Goal: Obtain resource: Obtain resource

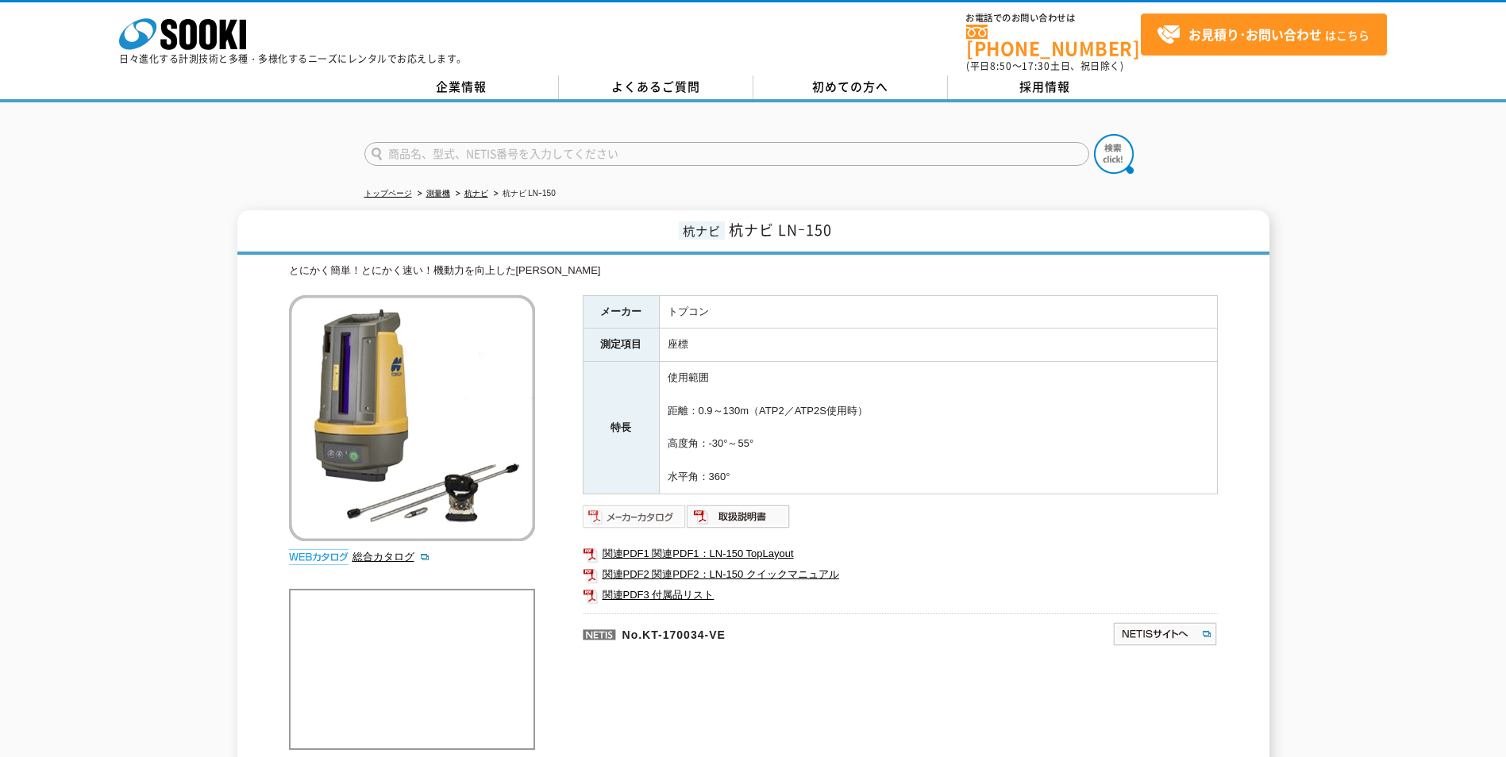
click at [662, 506] on img at bounding box center [635, 516] width 104 height 25
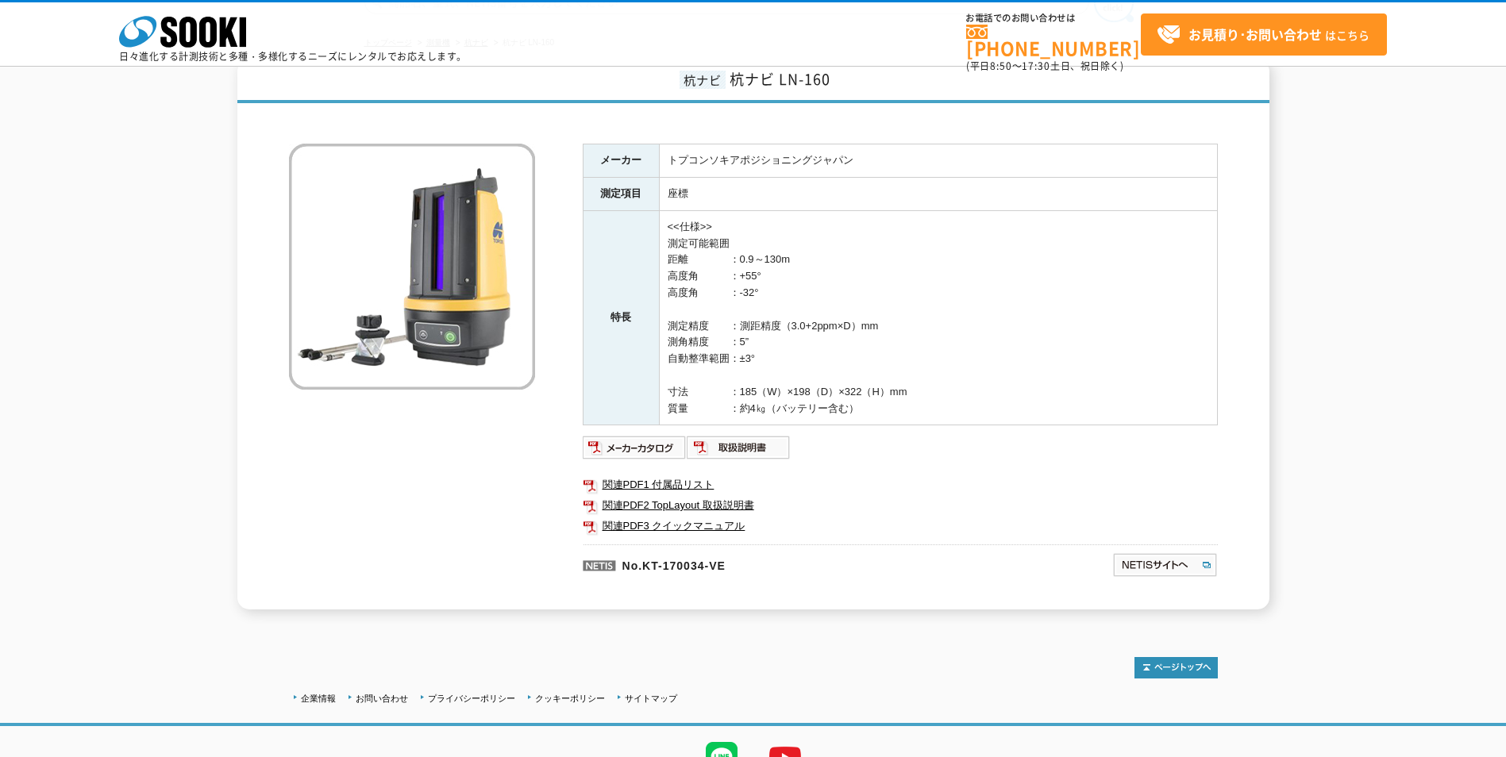
scroll to position [156, 0]
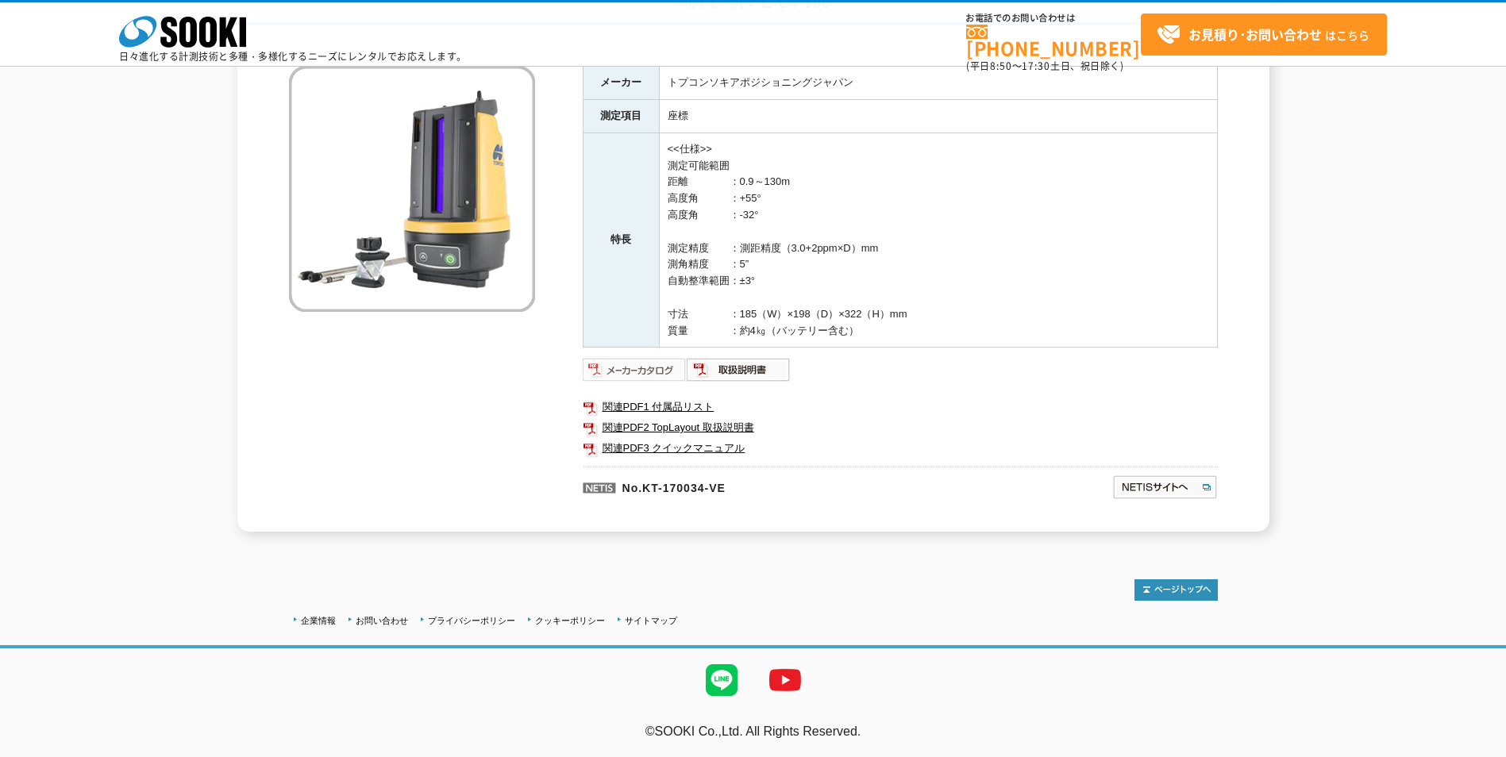
click at [667, 372] on img at bounding box center [635, 369] width 104 height 25
click at [745, 368] on img at bounding box center [739, 369] width 104 height 25
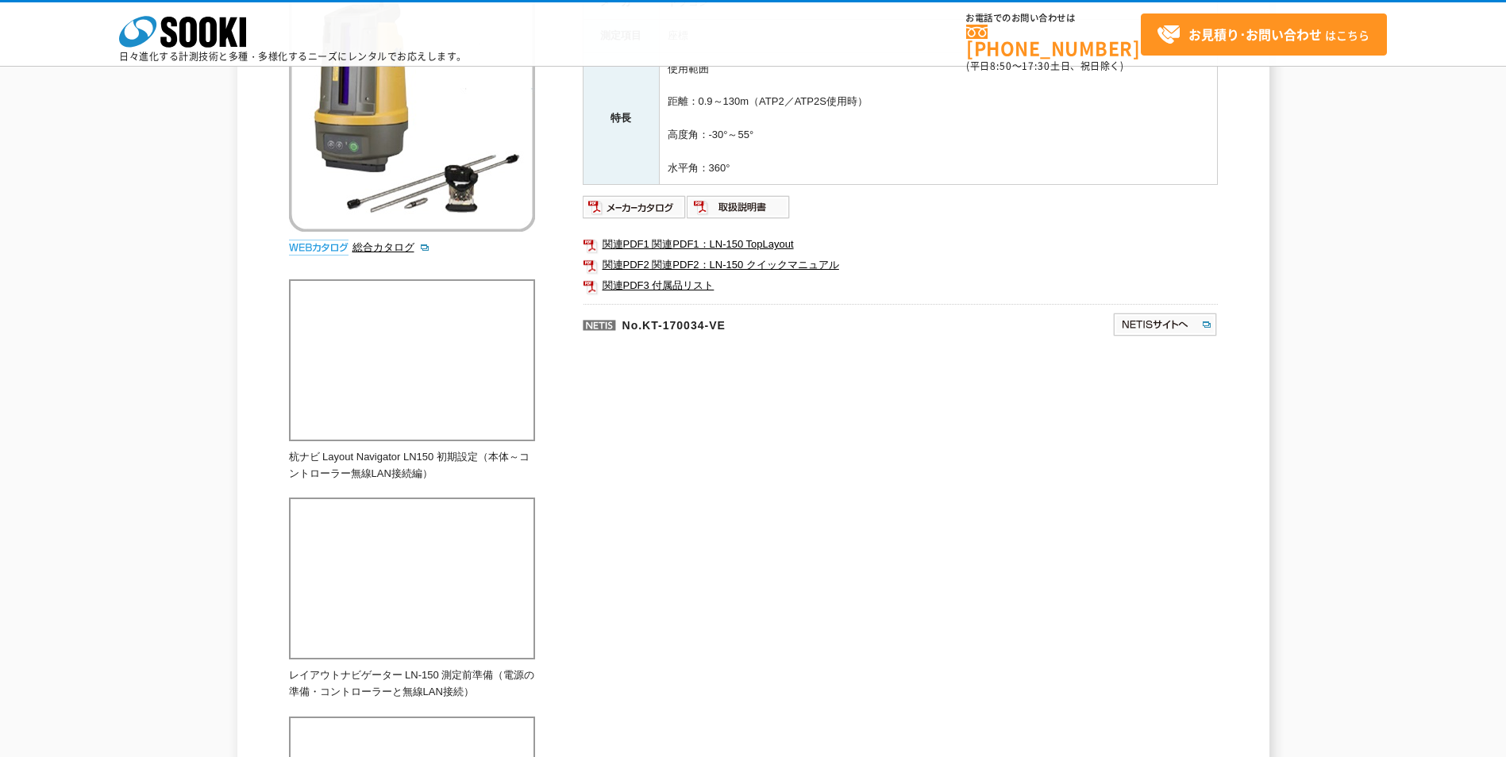
scroll to position [318, 0]
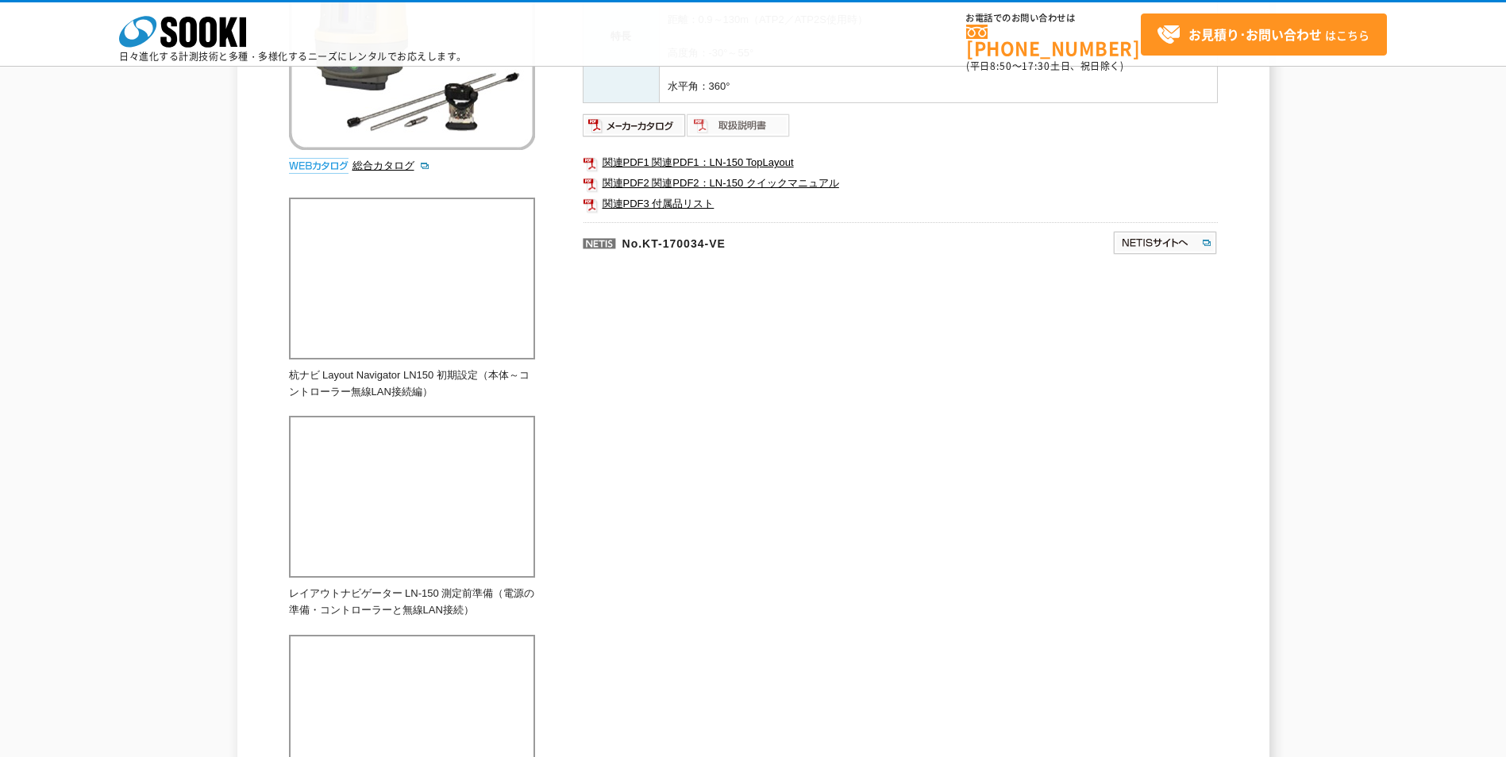
click at [743, 129] on img at bounding box center [739, 125] width 104 height 25
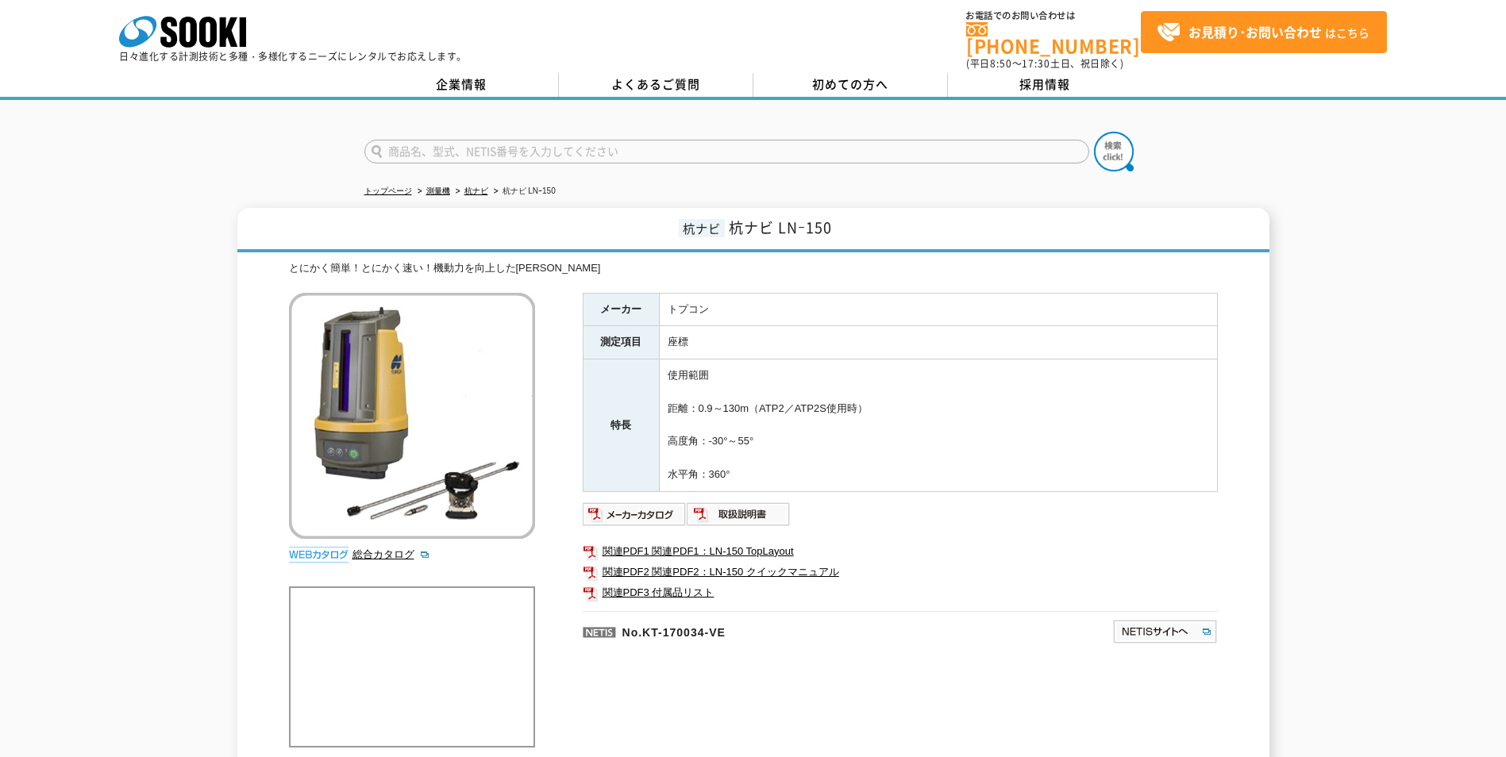
scroll to position [0, 0]
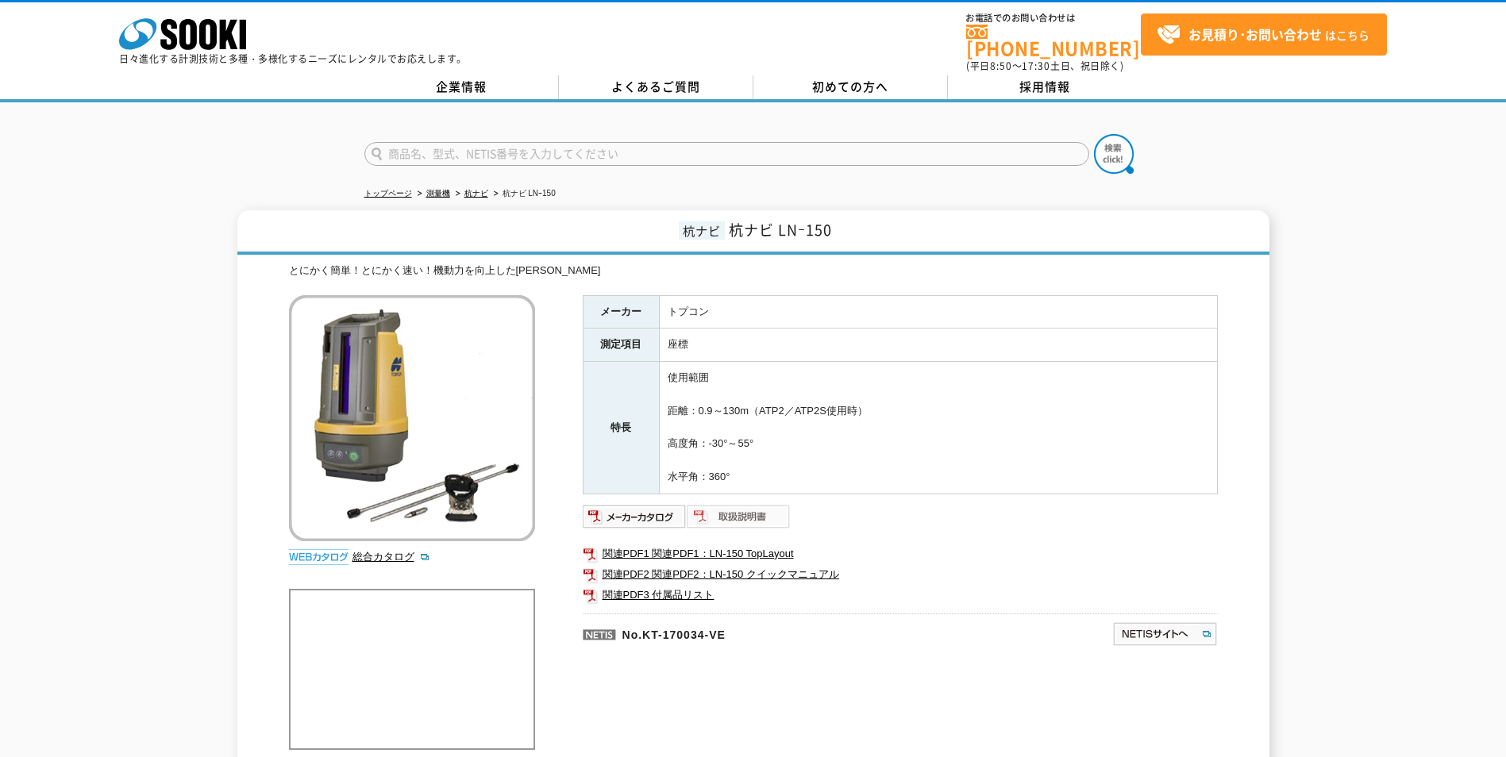
click at [753, 504] on img at bounding box center [739, 516] width 104 height 25
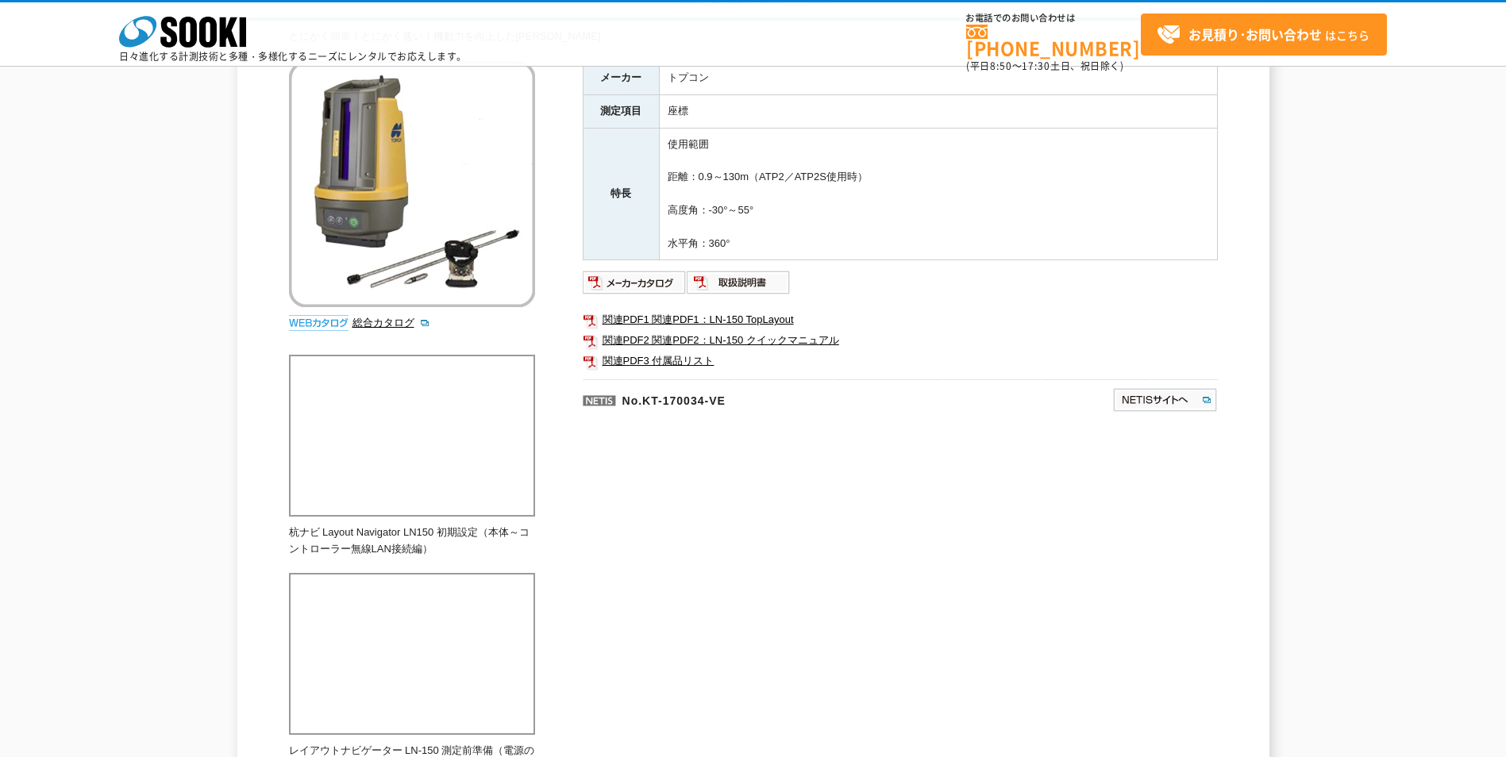
scroll to position [159, 0]
